Goal: Share content: Share content

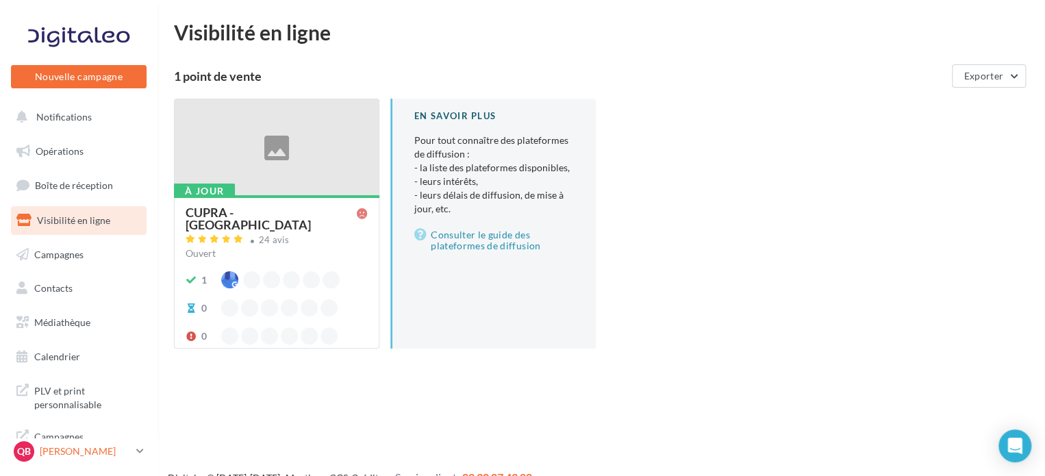
click at [99, 447] on p "[PERSON_NAME]" at bounding box center [85, 451] width 91 height 14
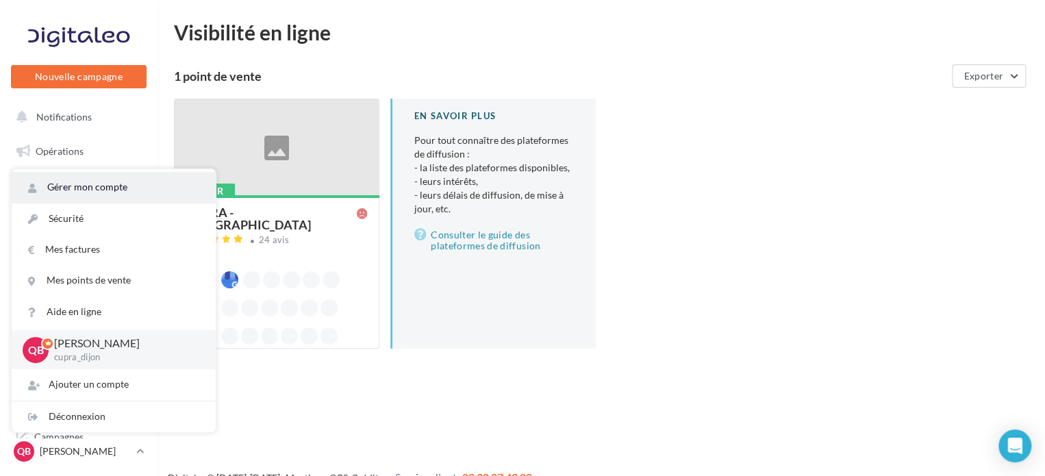
click at [116, 190] on link "Gérer mon compte" at bounding box center [114, 187] width 204 height 31
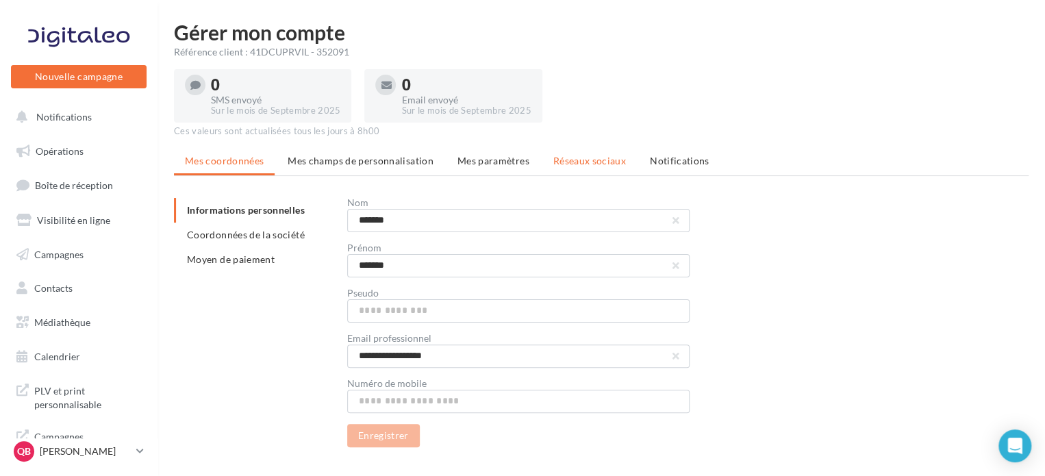
click at [599, 153] on li "Réseaux sociaux" at bounding box center [589, 161] width 94 height 25
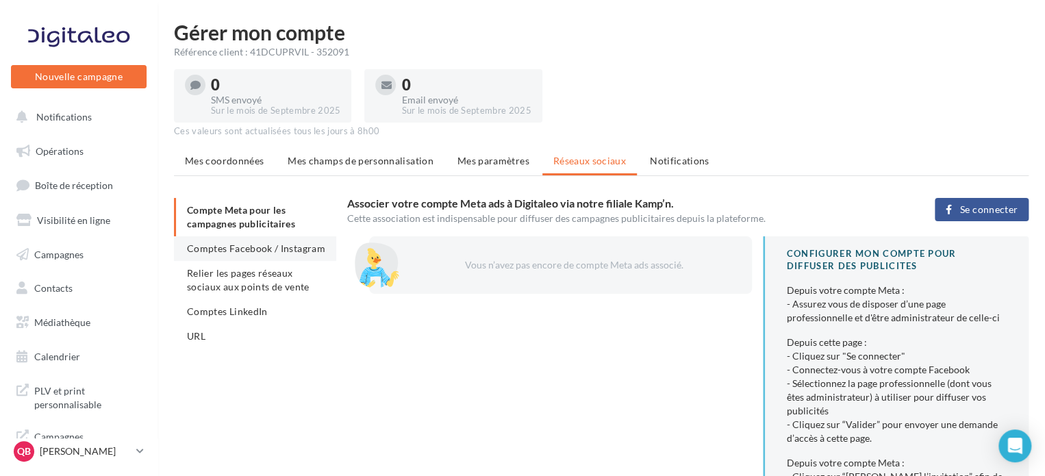
click at [293, 251] on span "Comptes Facebook / Instagram" at bounding box center [256, 248] width 138 height 12
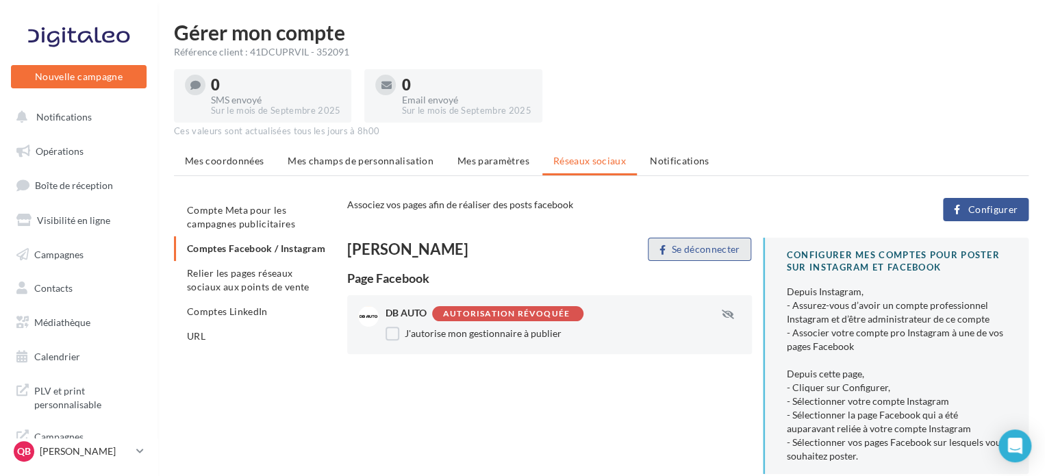
click at [707, 244] on button "Se déconnecter" at bounding box center [699, 249] width 103 height 23
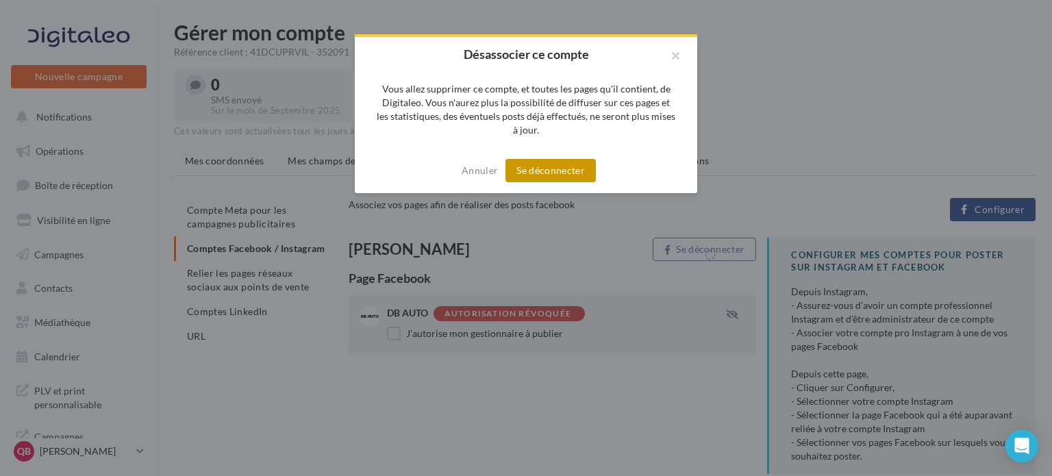
click at [542, 169] on button "Se déconnecter" at bounding box center [550, 170] width 90 height 23
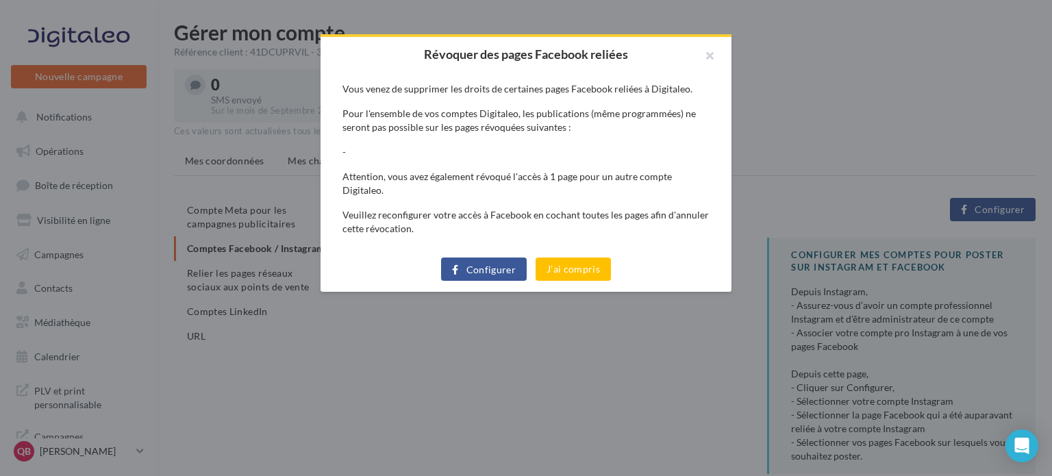
click at [489, 262] on button "Configurer" at bounding box center [484, 268] width 86 height 23
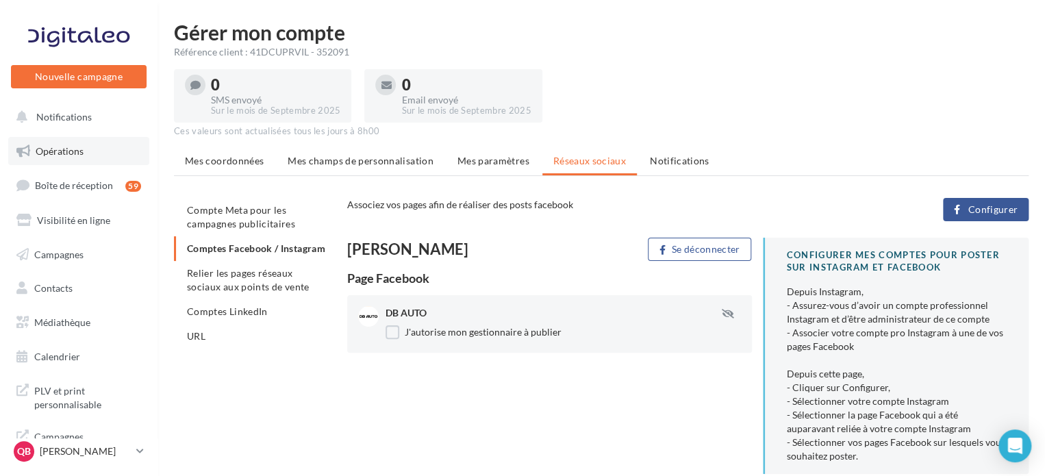
click at [105, 140] on link "Opérations" at bounding box center [78, 151] width 141 height 29
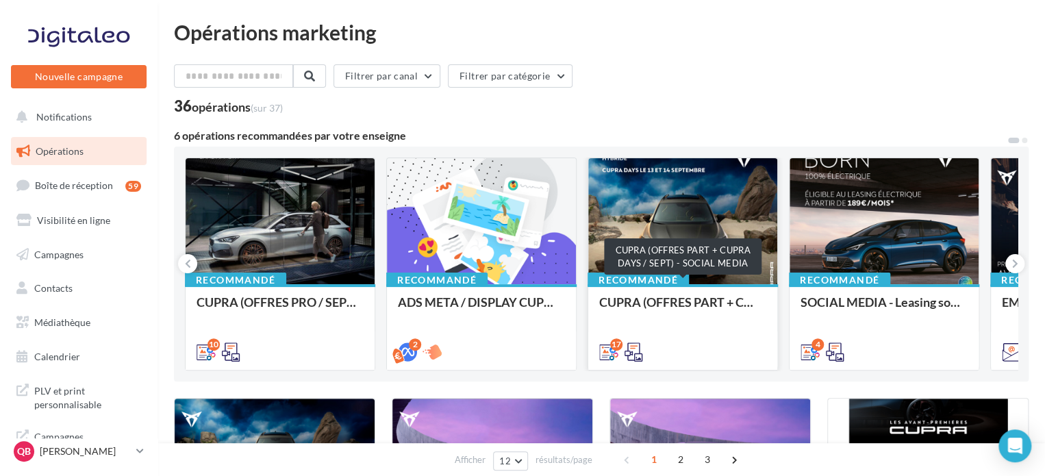
click at [707, 300] on div "CUPRA (OFFRES PART + CUPRA DAYS / SEPT) - SOCIAL MEDIA" at bounding box center [682, 308] width 167 height 27
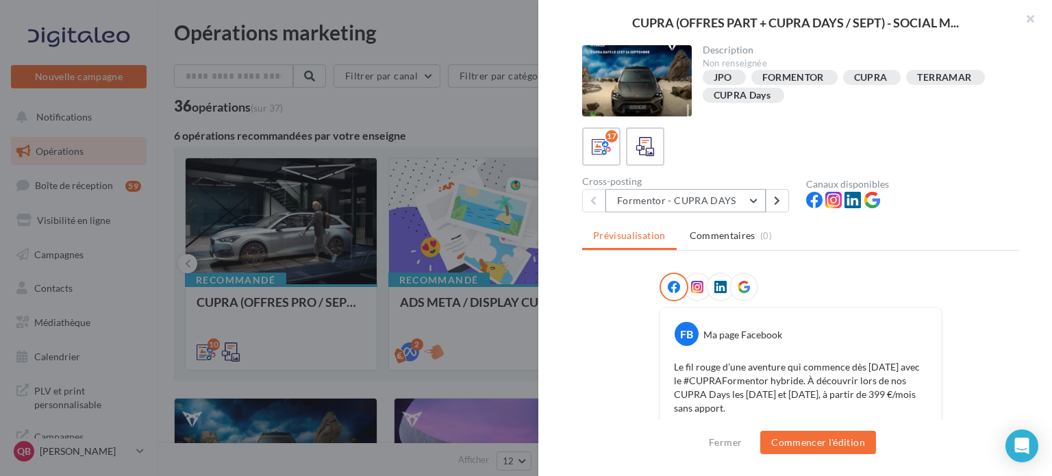
click at [726, 198] on button "Formentor - CUPRA DAYS" at bounding box center [685, 200] width 160 height 23
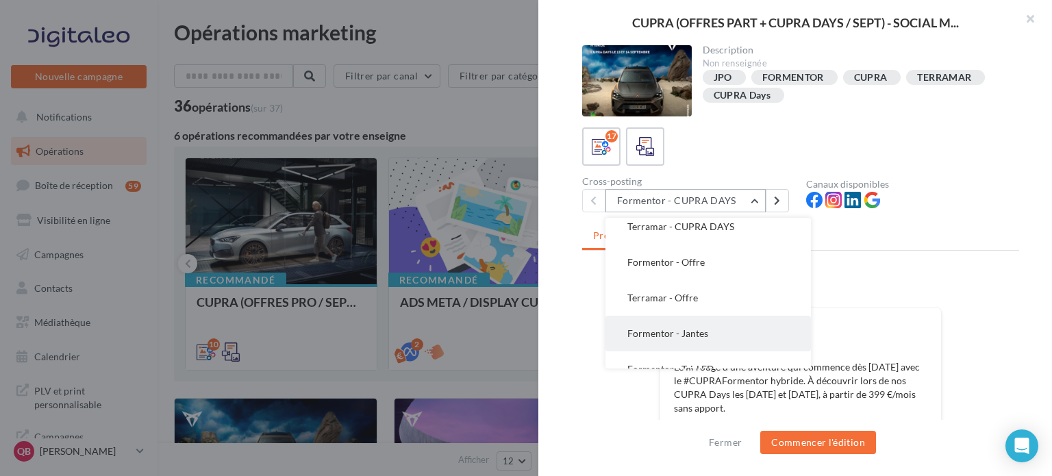
scroll to position [68, 0]
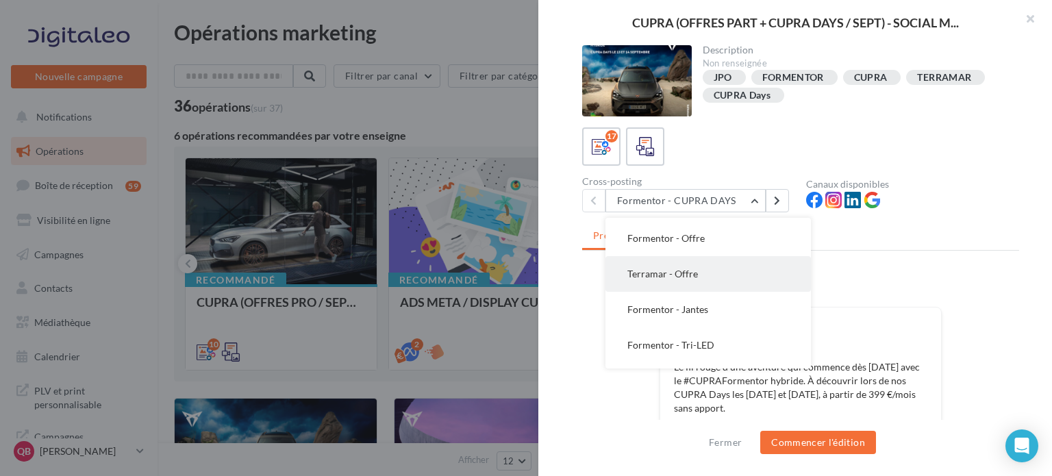
click at [733, 267] on button "Terramar - Offre" at bounding box center [707, 274] width 205 height 36
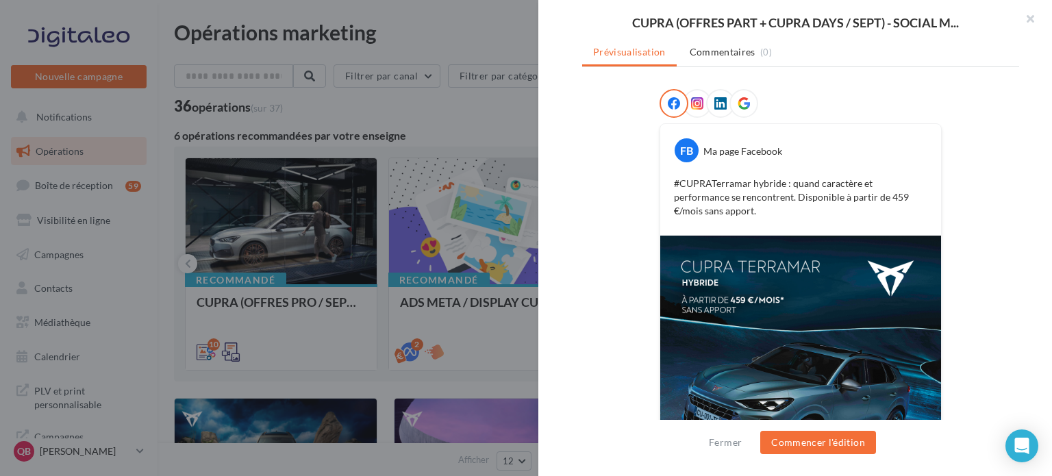
scroll to position [274, 0]
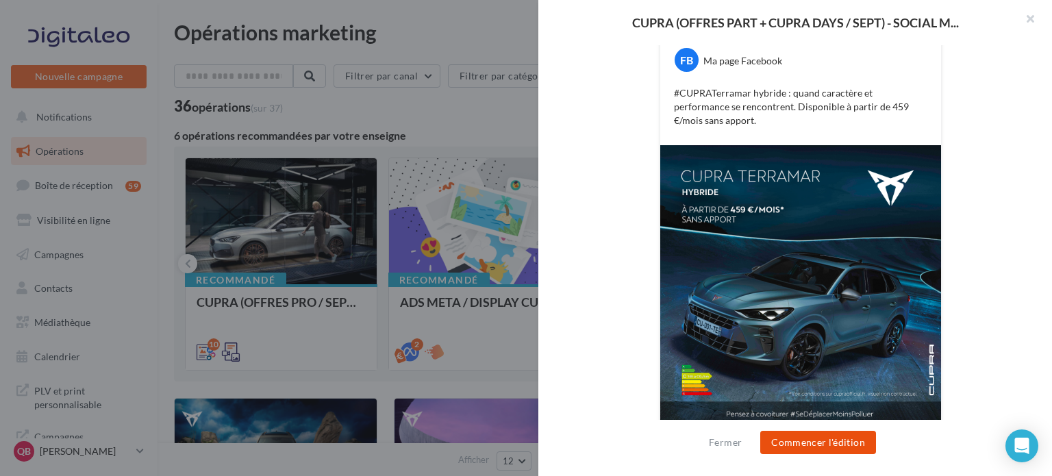
click at [839, 437] on button "Commencer l'édition" at bounding box center [818, 442] width 116 height 23
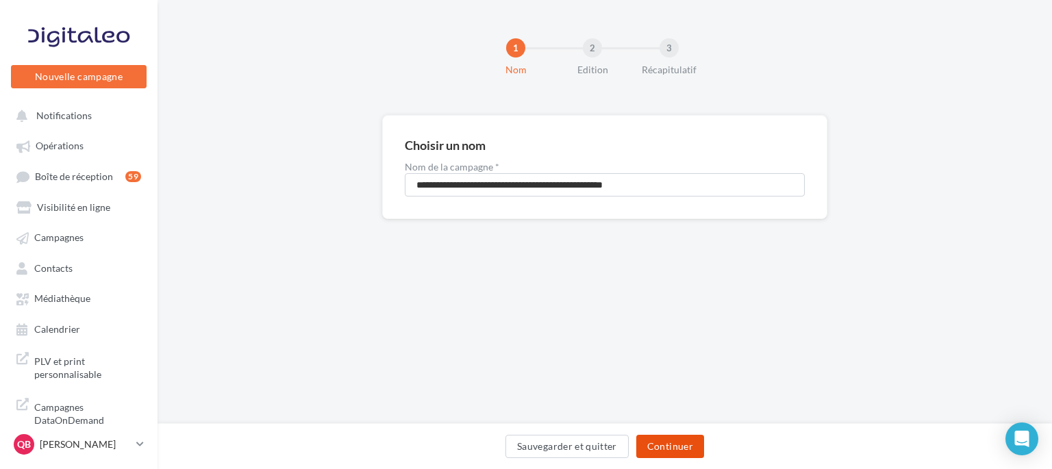
click at [676, 446] on button "Continuer" at bounding box center [670, 446] width 68 height 23
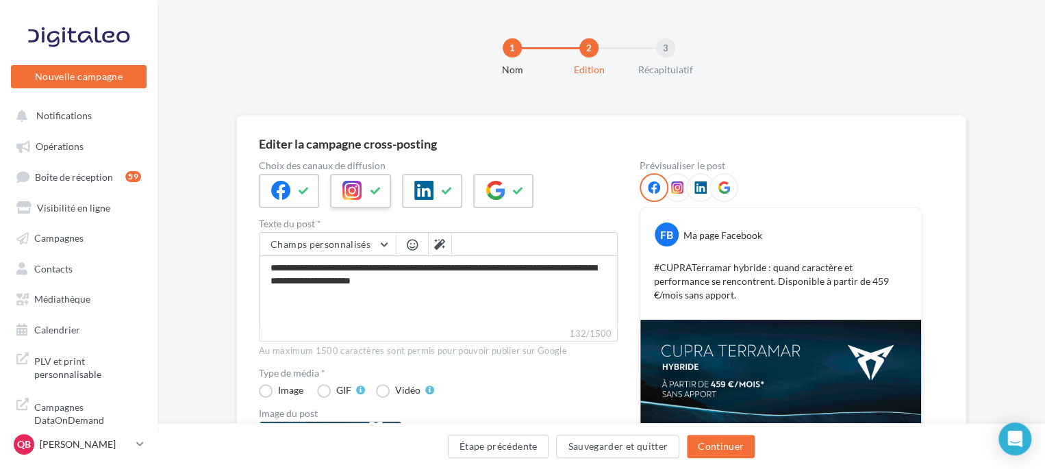
click at [383, 186] on button at bounding box center [375, 191] width 16 height 21
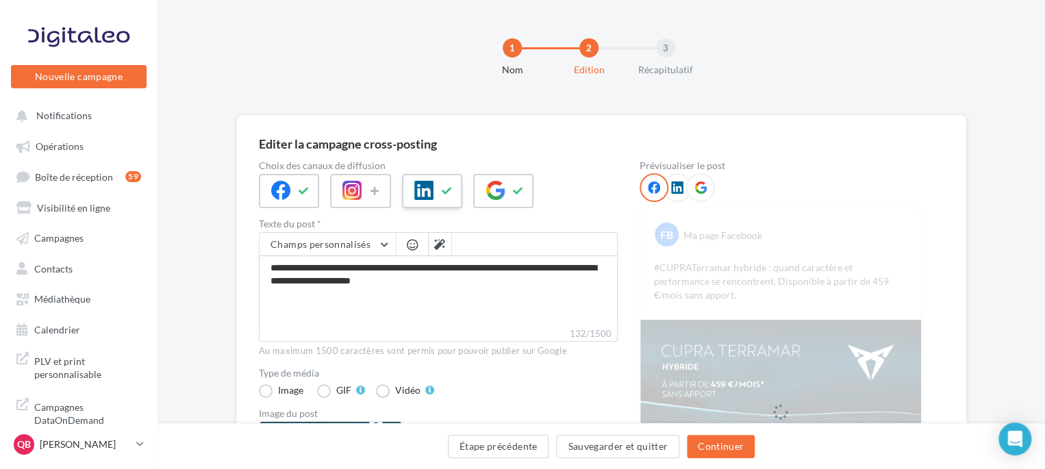
click at [433, 191] on div at bounding box center [432, 191] width 60 height 34
click at [510, 187] on button at bounding box center [518, 191] width 16 height 21
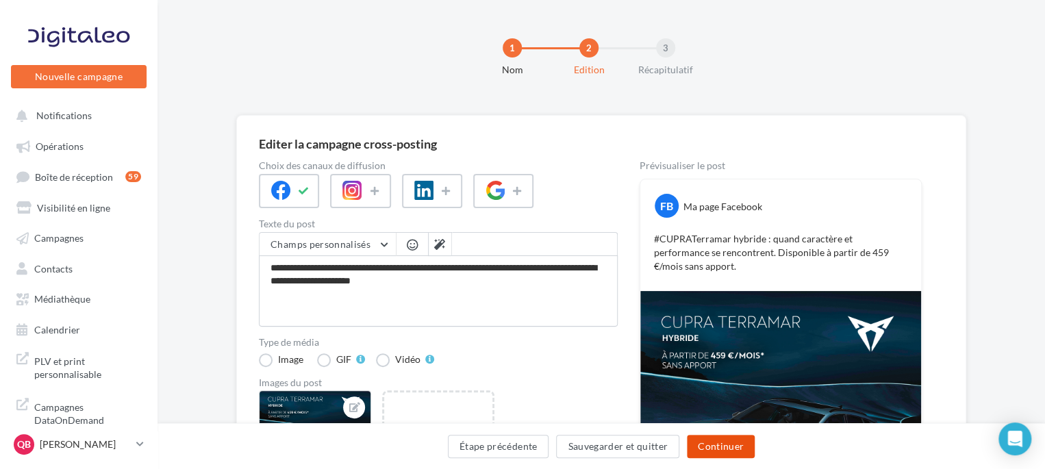
click at [703, 444] on button "Continuer" at bounding box center [721, 446] width 68 height 23
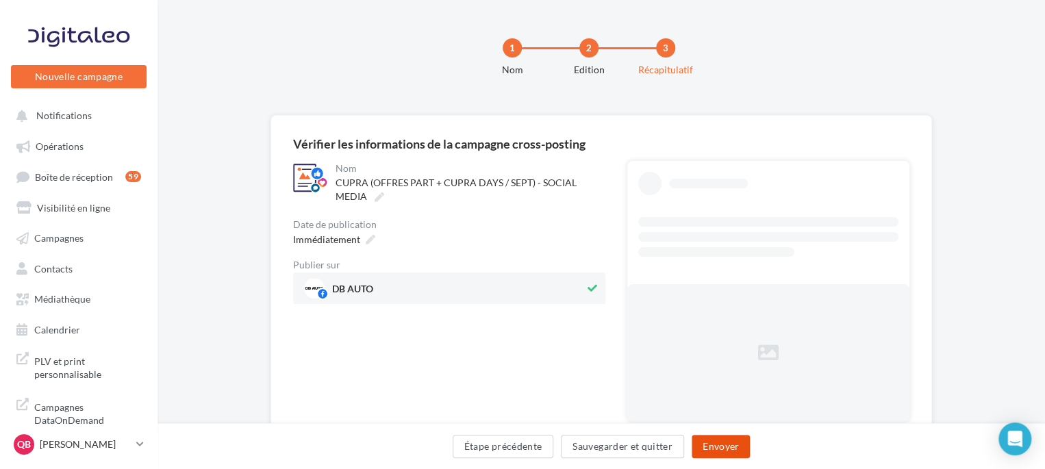
click at [728, 443] on button "Envoyer" at bounding box center [720, 446] width 58 height 23
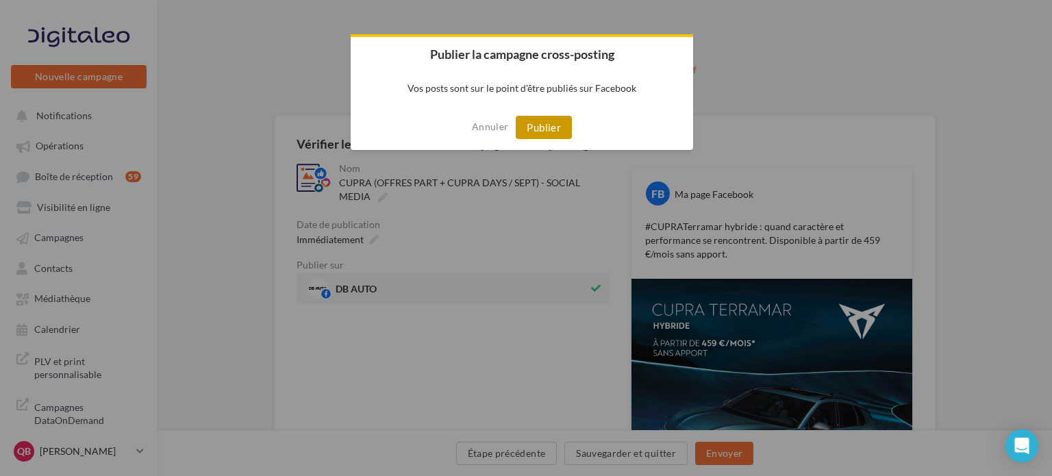
click at [557, 128] on button "Publier" at bounding box center [544, 127] width 56 height 23
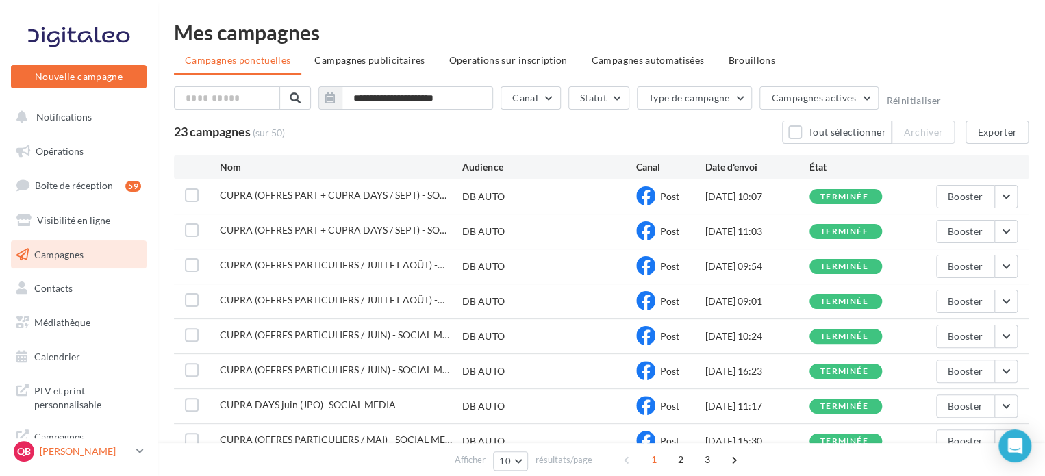
click at [93, 448] on p "[PERSON_NAME]" at bounding box center [85, 451] width 91 height 14
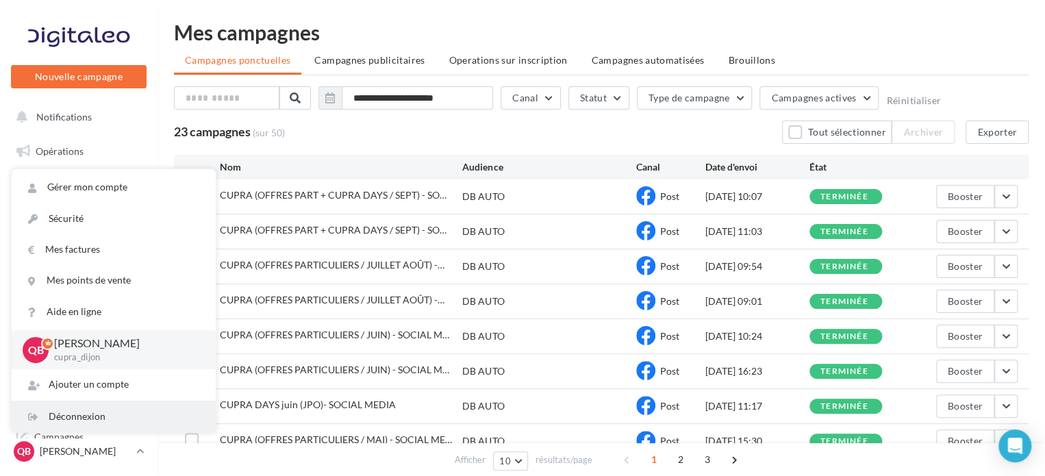
click at [101, 416] on div "Déconnexion" at bounding box center [114, 416] width 204 height 31
